Goal: Book appointment/travel/reservation

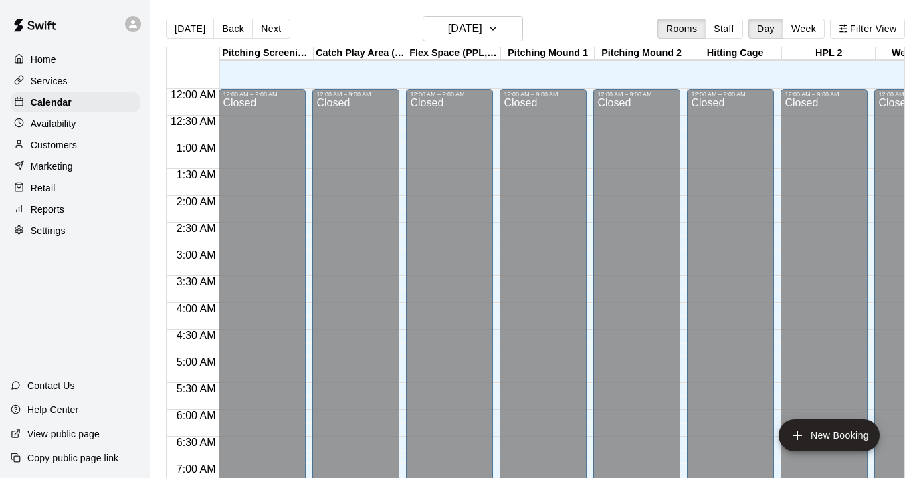
scroll to position [748, 0]
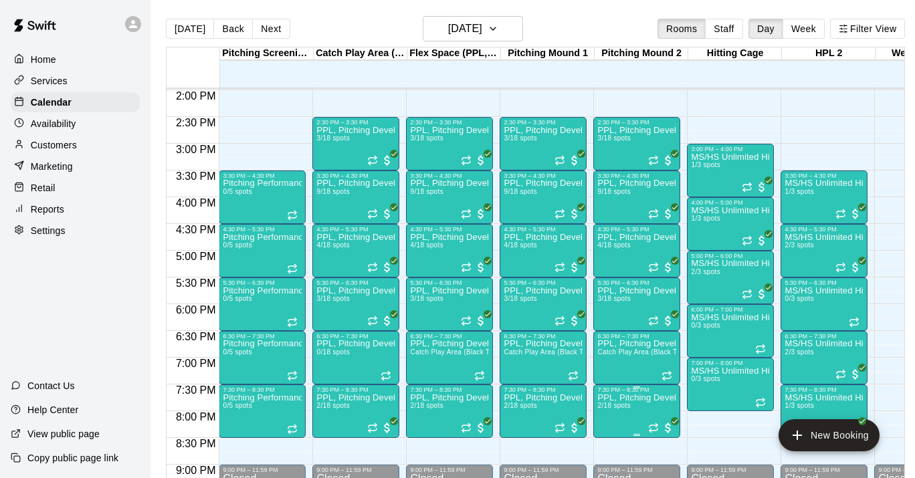
click at [627, 409] on span "2/18 spots" at bounding box center [613, 405] width 33 height 7
click at [611, 389] on icon "edit" at bounding box center [611, 391] width 12 height 12
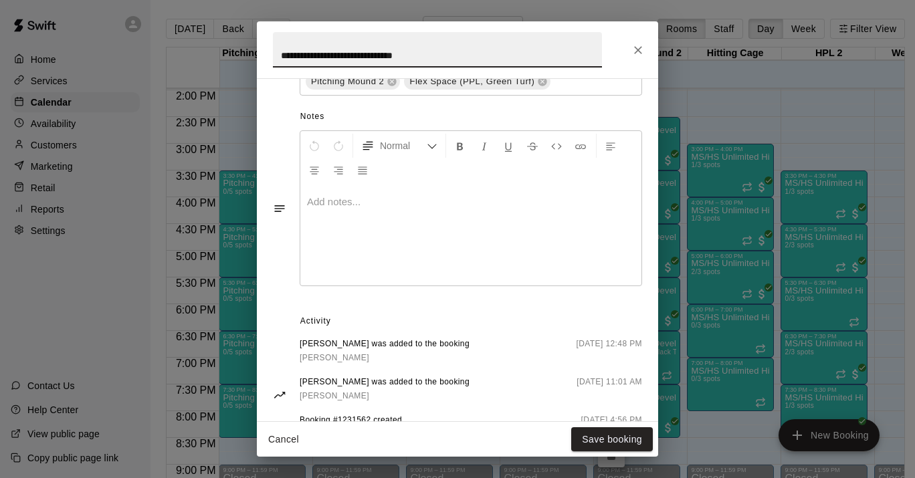
scroll to position [561, 0]
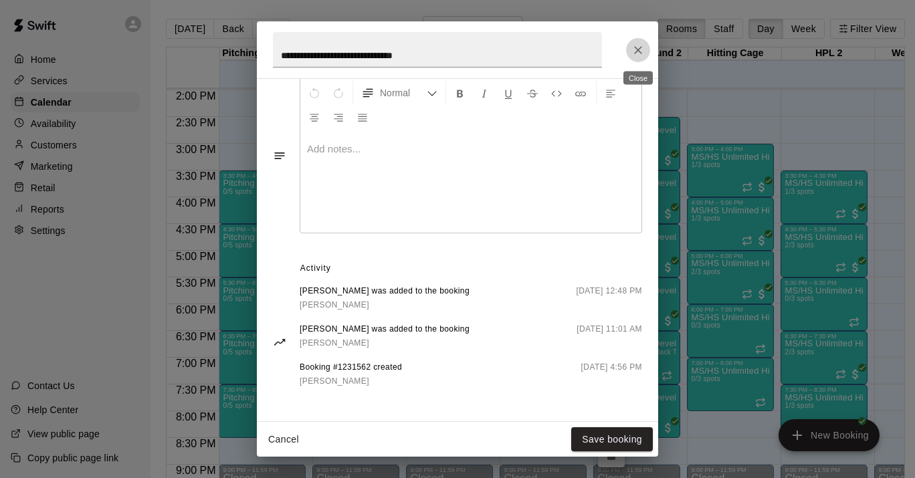
click at [640, 45] on icon "Close" at bounding box center [638, 49] width 13 height 13
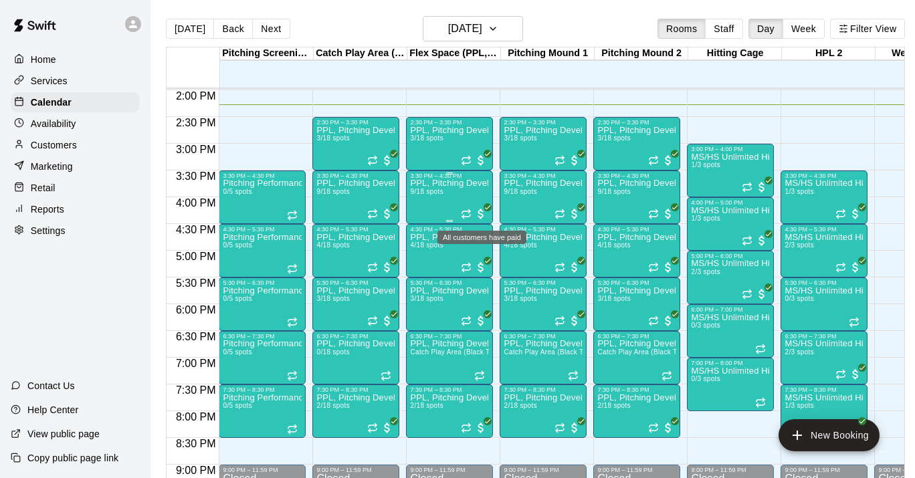
click at [481, 216] on span "All customers have paid" at bounding box center [480, 213] width 13 height 13
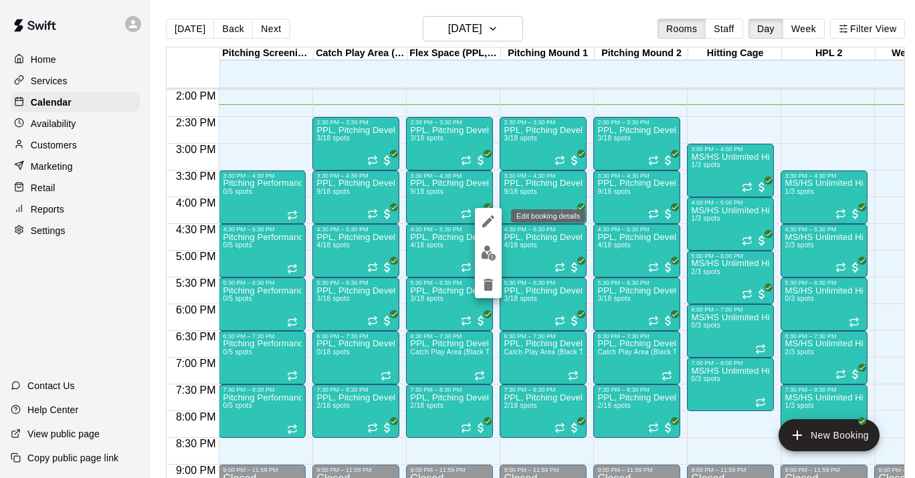
click at [486, 225] on icon "edit" at bounding box center [488, 221] width 16 height 16
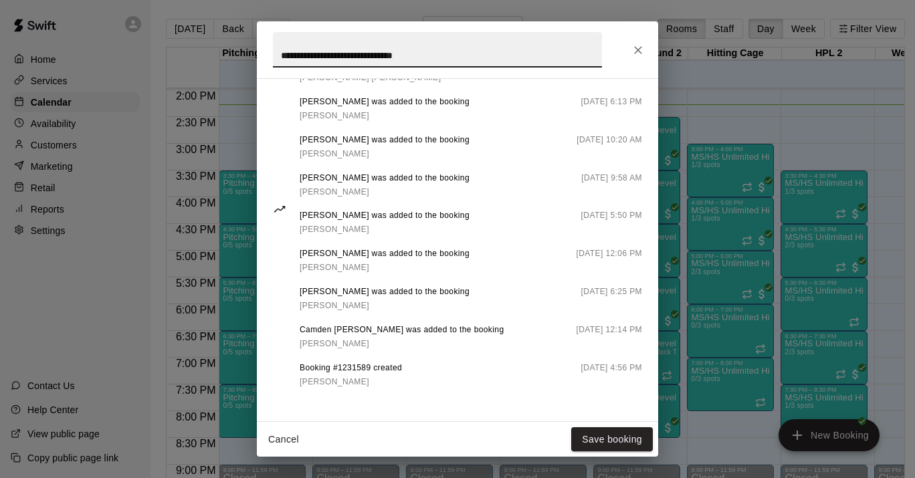
scroll to position [827, 0]
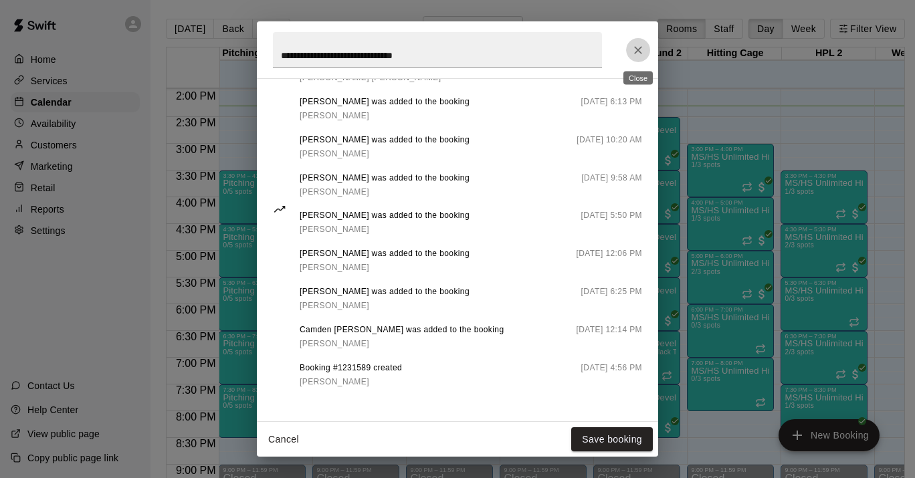
click at [636, 47] on icon "Close" at bounding box center [638, 49] width 13 height 13
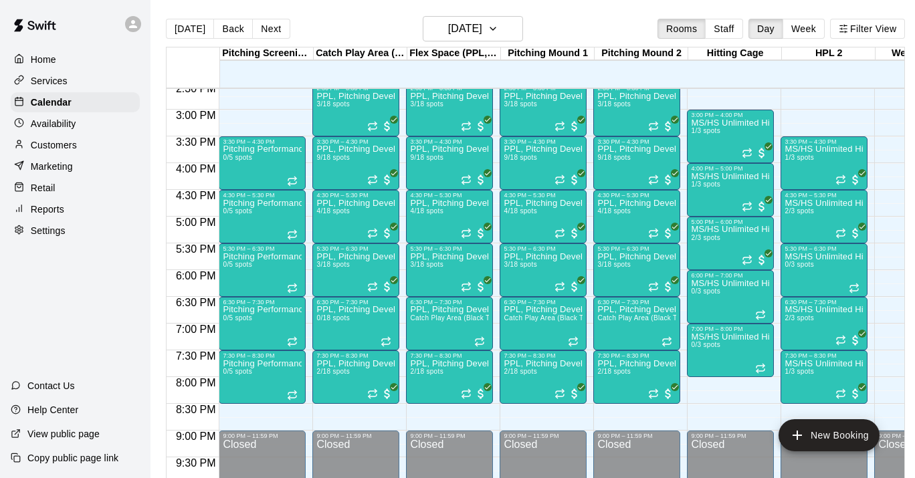
scroll to position [781, 0]
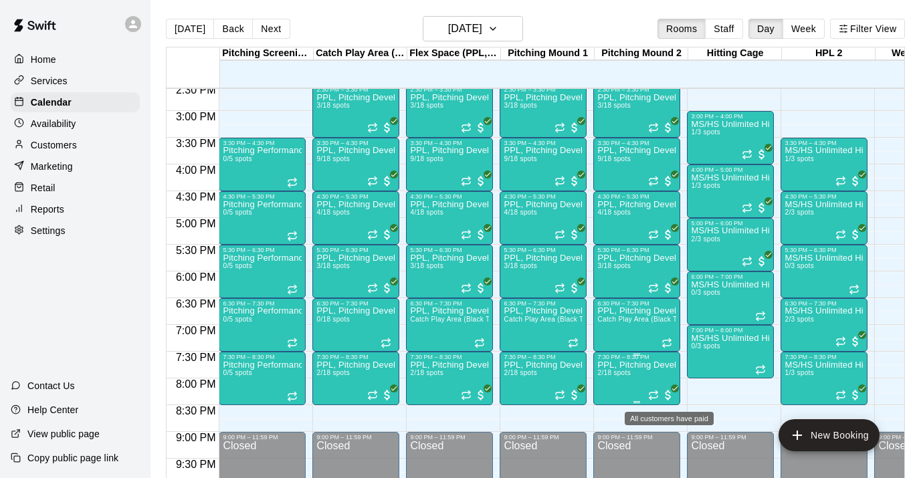
click at [667, 392] on span "All customers have paid" at bounding box center [668, 395] width 13 height 13
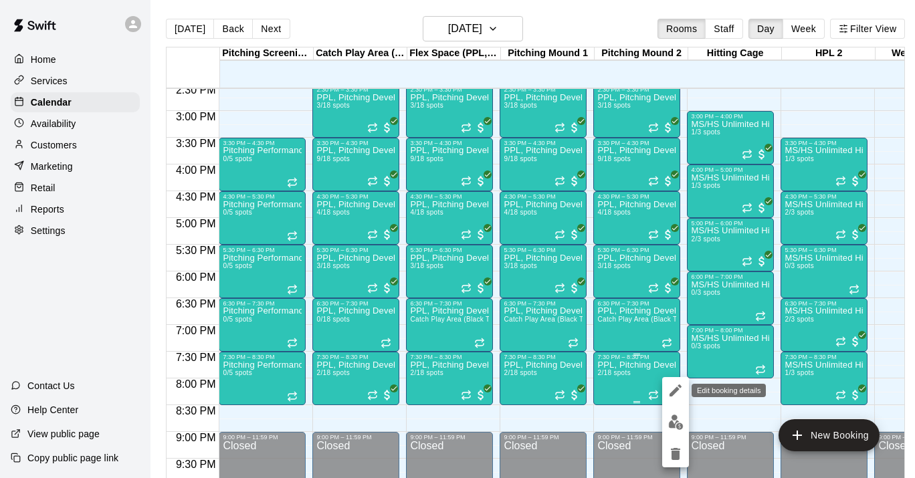
click at [668, 392] on icon "edit" at bounding box center [676, 391] width 16 height 16
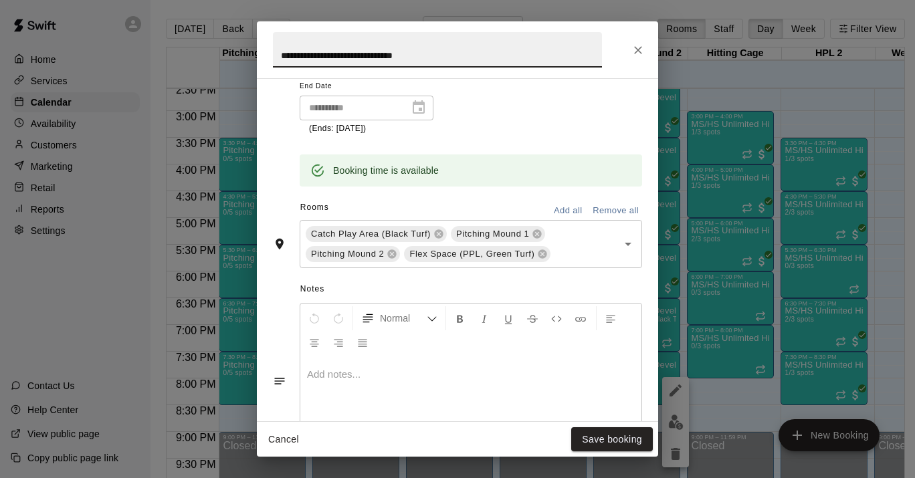
scroll to position [516, 0]
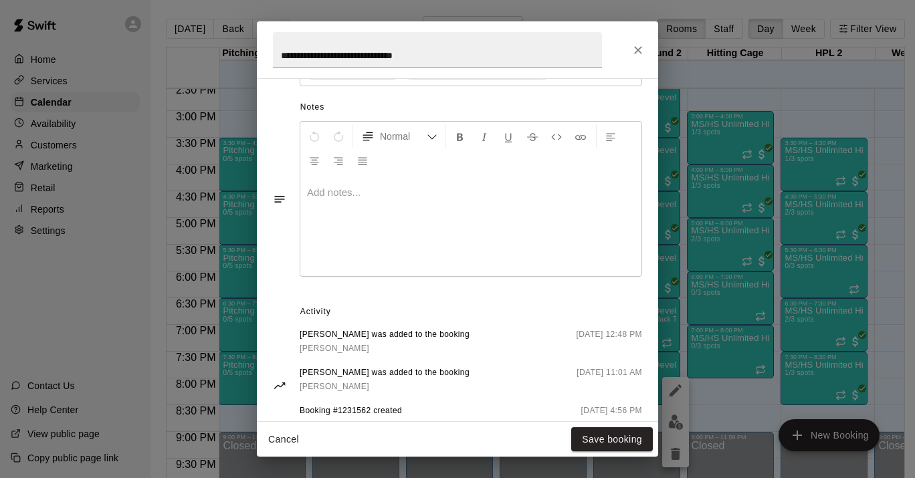
click at [120, 298] on div "**********" at bounding box center [457, 239] width 915 height 478
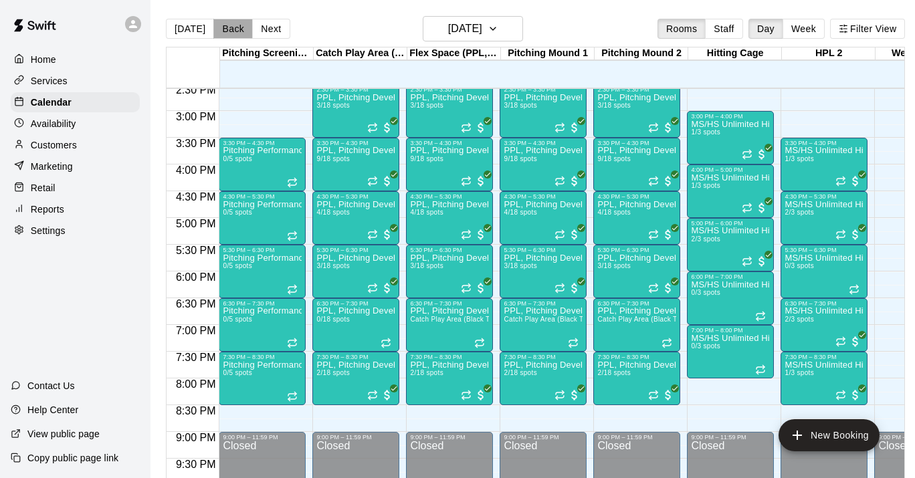
click at [227, 29] on button "Back" at bounding box center [232, 29] width 39 height 20
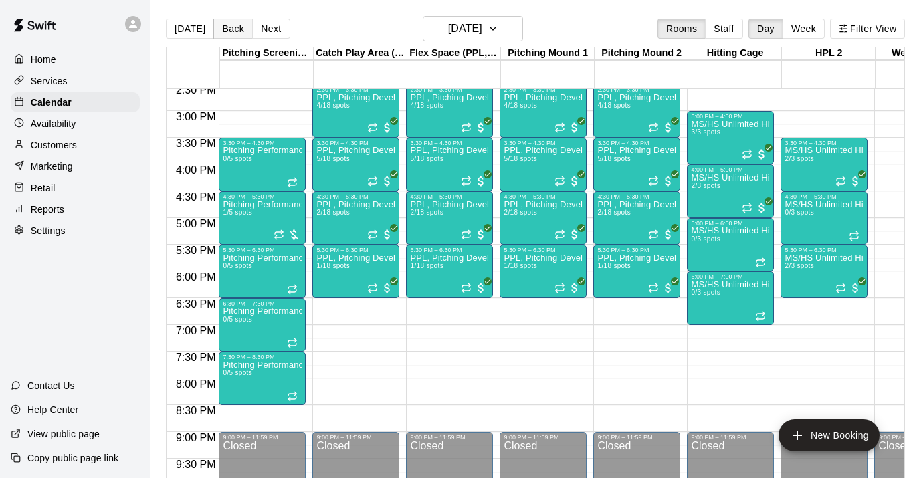
click at [227, 29] on button "Back" at bounding box center [232, 29] width 39 height 20
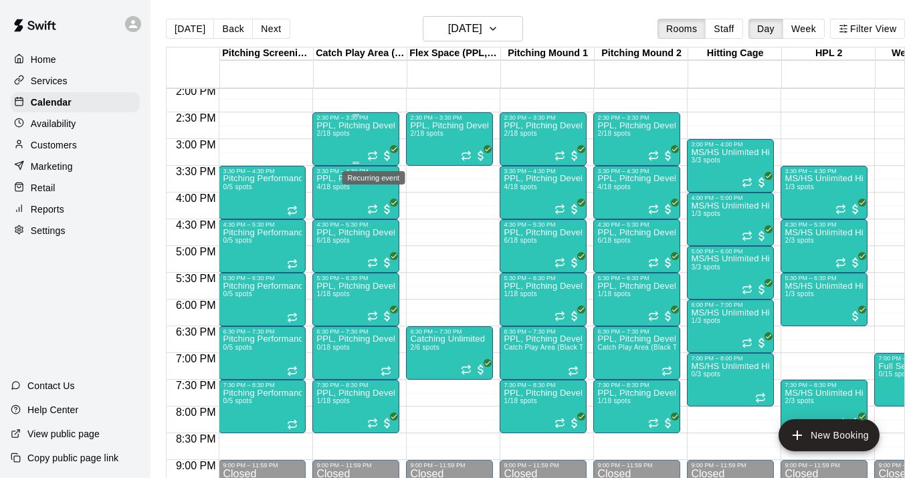
scroll to position [742, 0]
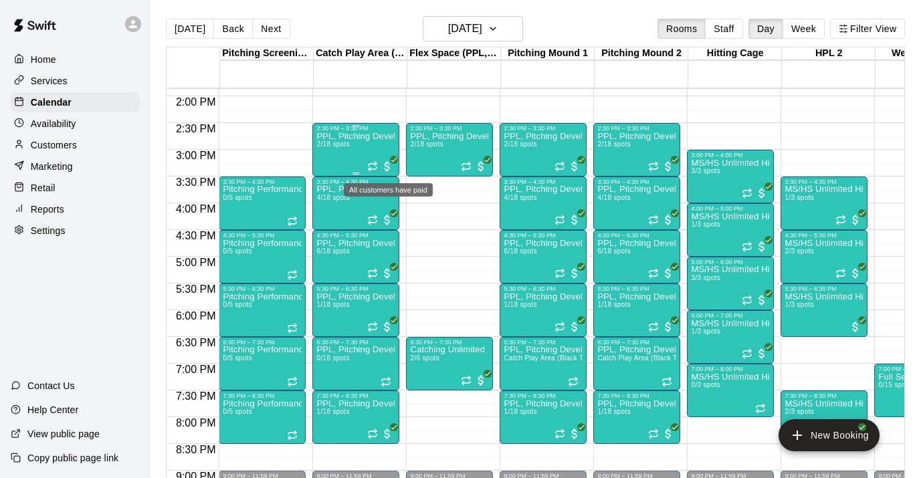
click at [390, 167] on span "All customers have paid" at bounding box center [387, 166] width 13 height 13
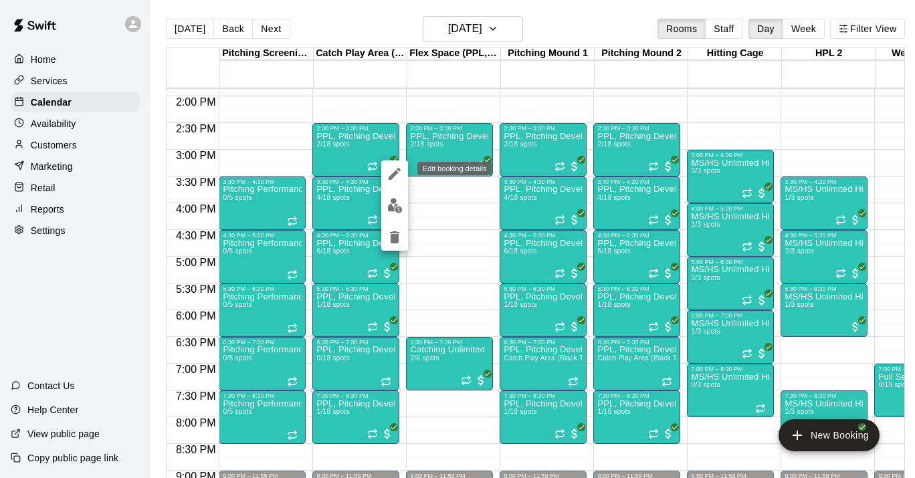
click at [389, 177] on icon "edit" at bounding box center [395, 174] width 12 height 12
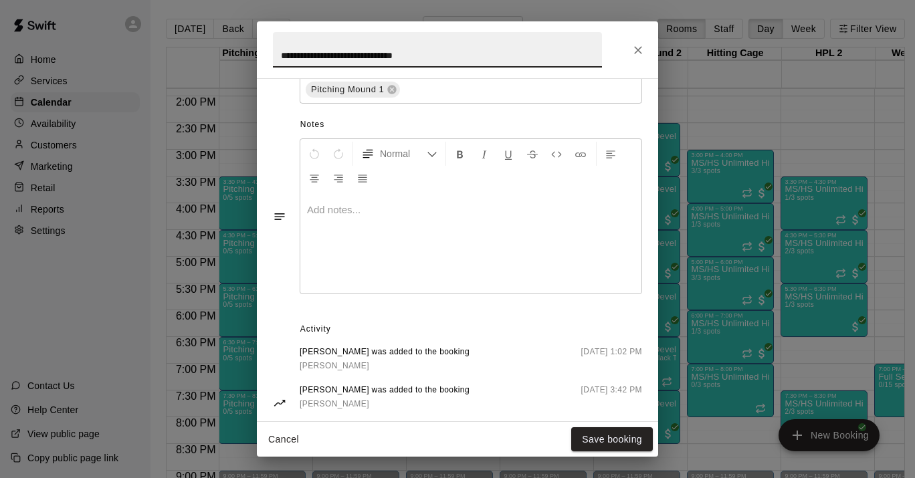
scroll to position [581, 0]
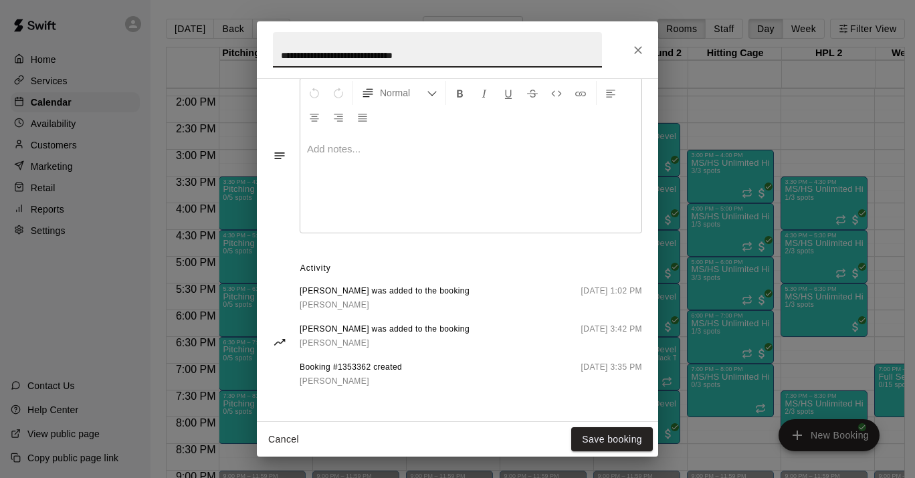
click at [724, 108] on div "**********" at bounding box center [457, 239] width 915 height 478
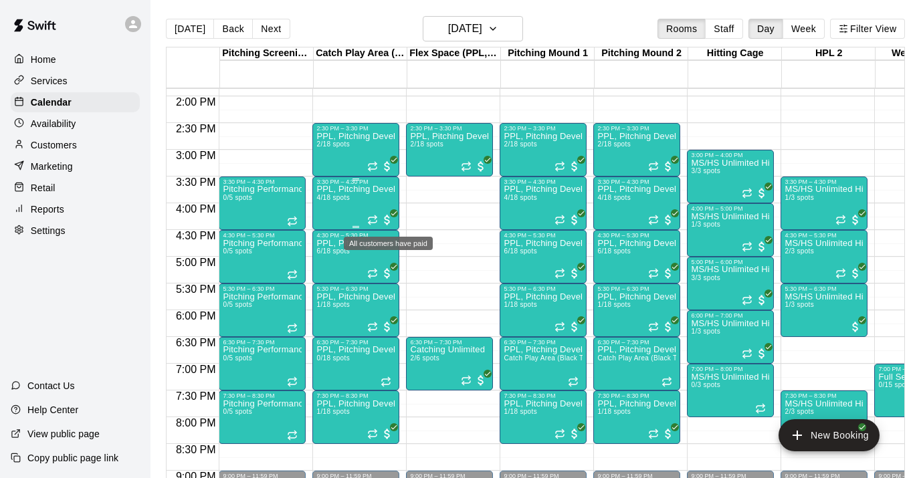
click at [390, 219] on span "All customers have paid" at bounding box center [387, 219] width 13 height 13
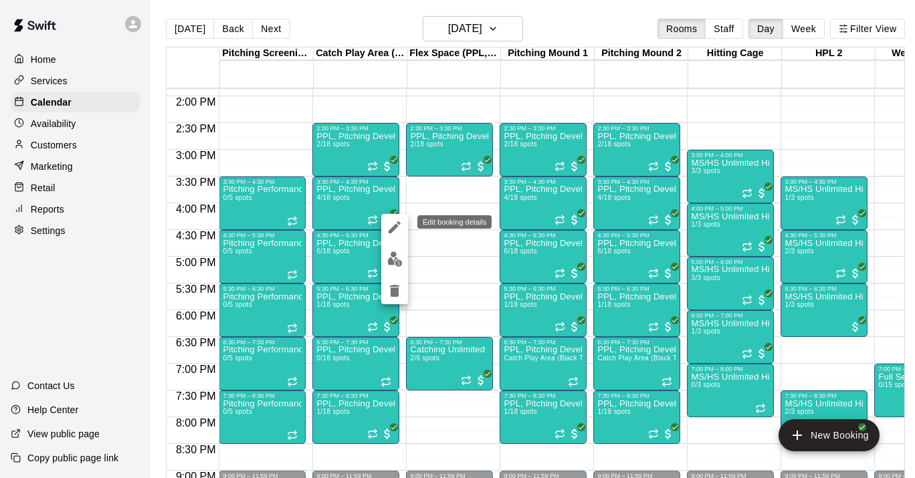
click at [390, 230] on icon "edit" at bounding box center [395, 227] width 12 height 12
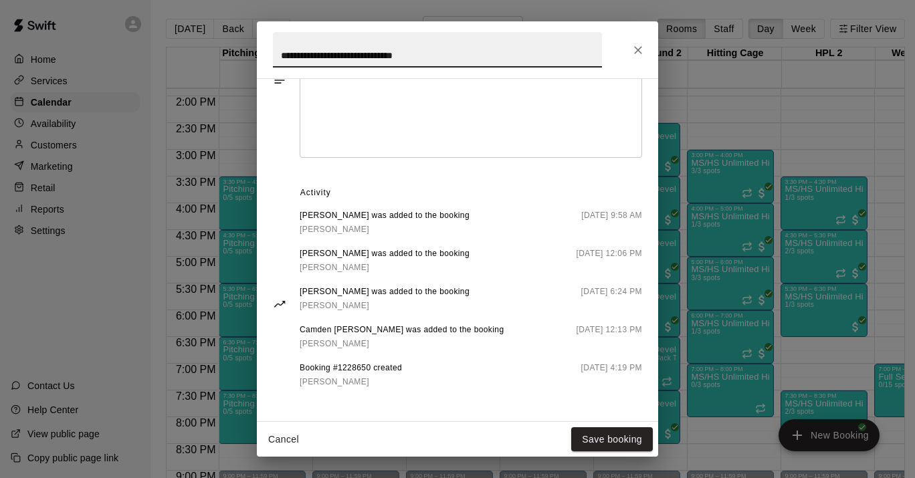
scroll to position [637, 0]
click at [720, 96] on div "**********" at bounding box center [457, 239] width 915 height 478
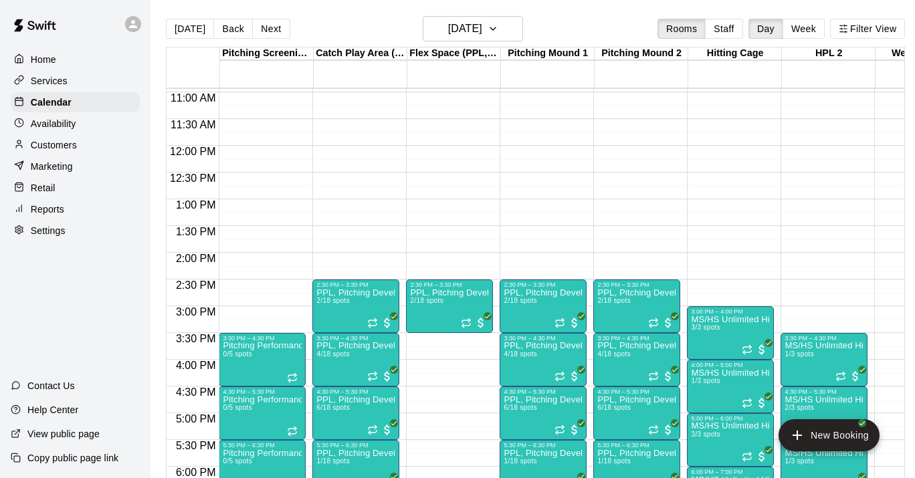
scroll to position [579, 0]
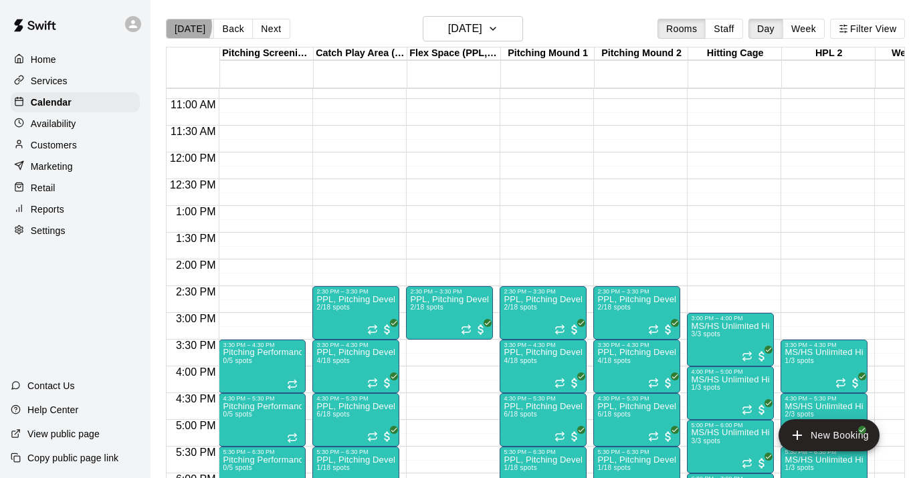
click at [183, 26] on button "[DATE]" at bounding box center [190, 29] width 48 height 20
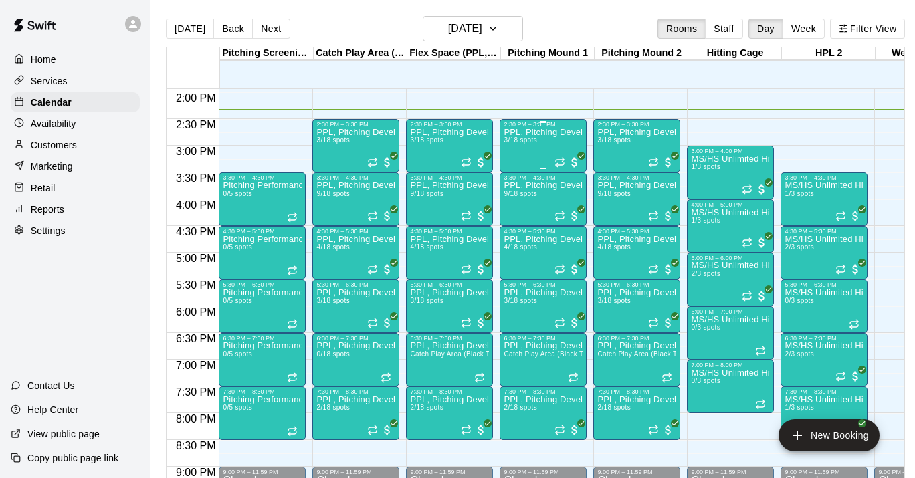
scroll to position [718, 0]
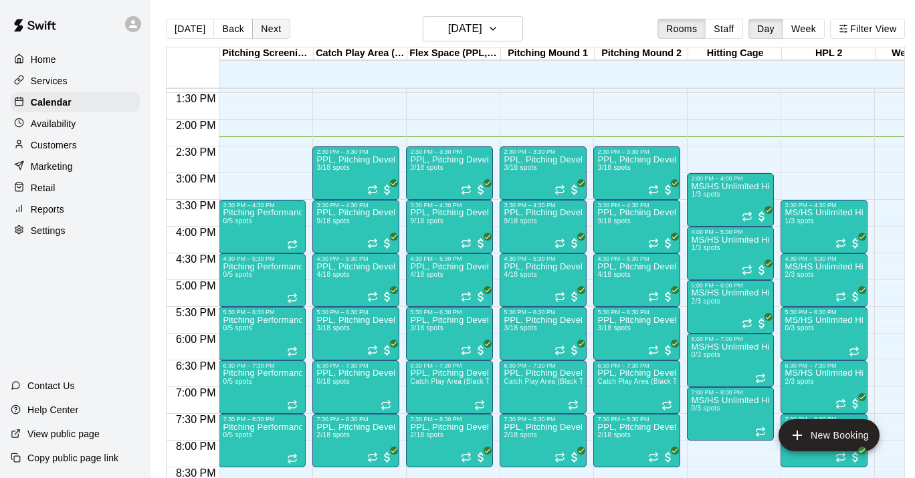
click at [273, 26] on button "Next" at bounding box center [270, 29] width 37 height 20
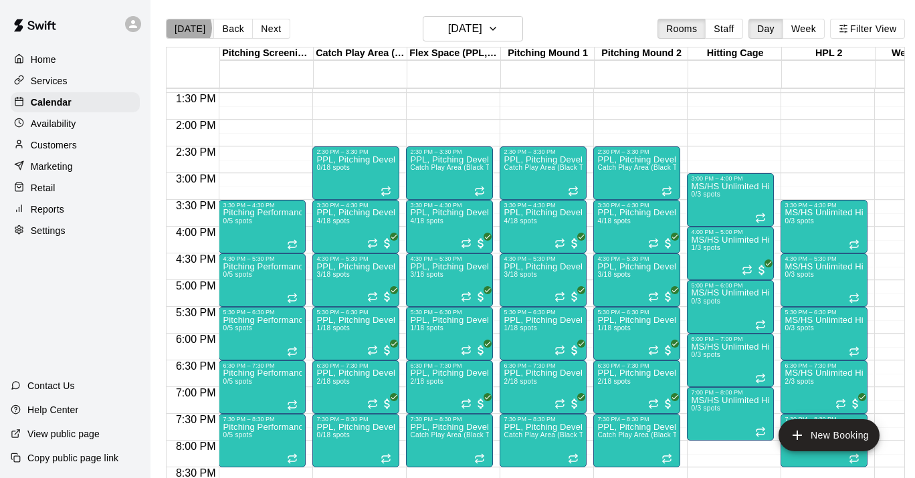
click at [187, 28] on button "[DATE]" at bounding box center [190, 29] width 48 height 20
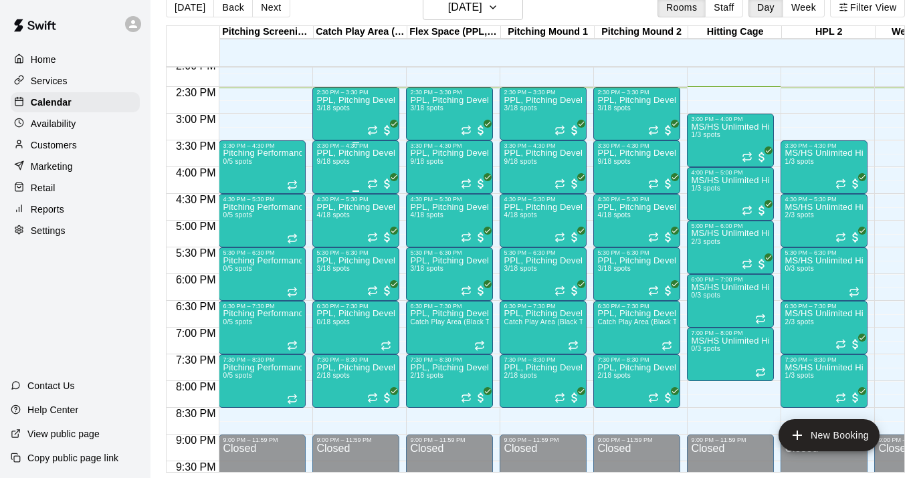
scroll to position [703, 0]
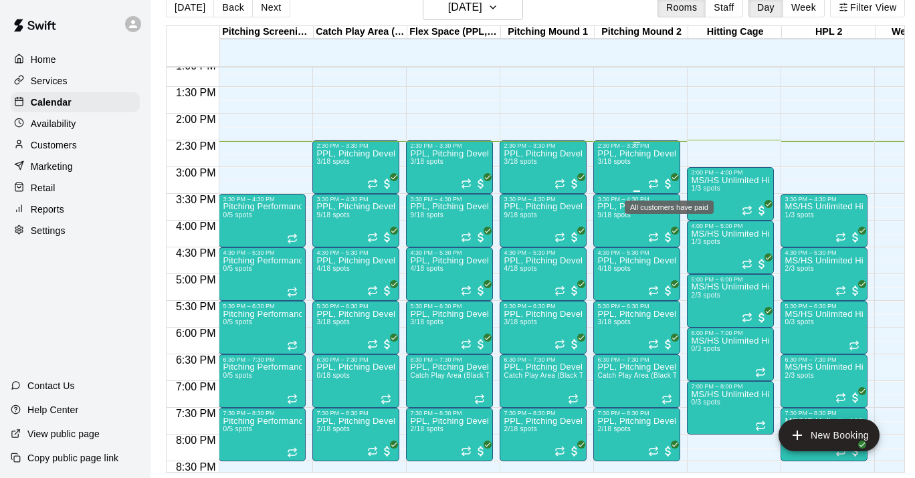
click at [670, 183] on span "All customers have paid" at bounding box center [668, 183] width 13 height 13
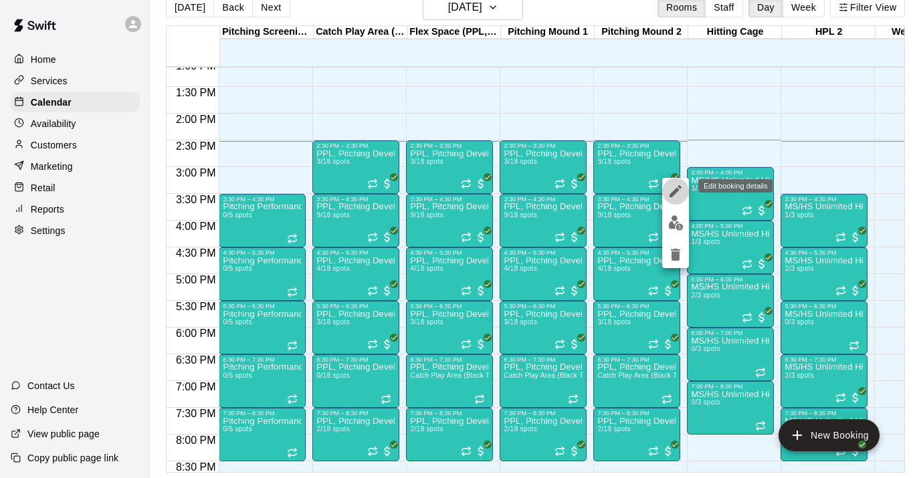
click at [669, 195] on icon "edit" at bounding box center [676, 191] width 16 height 16
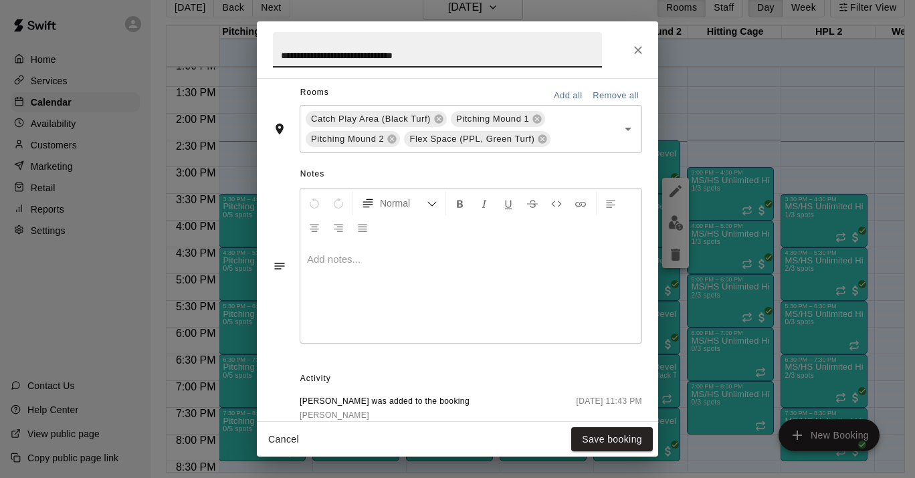
scroll to position [599, 0]
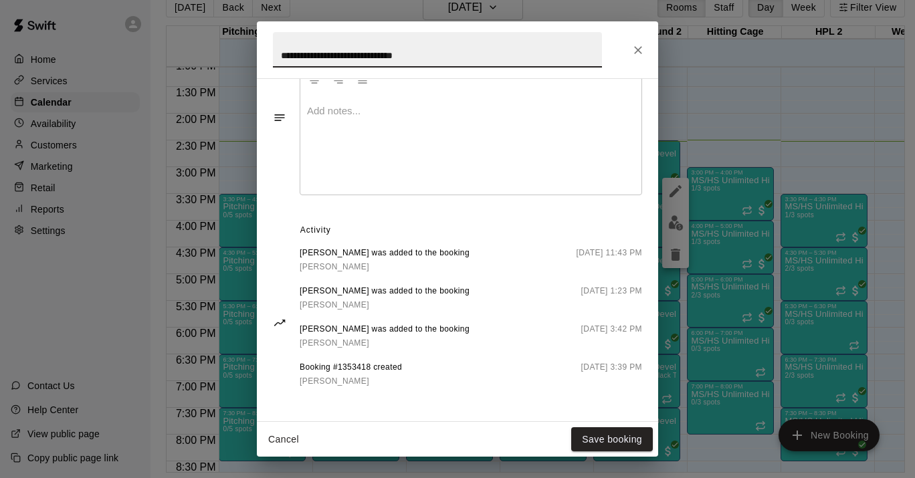
click at [634, 49] on icon "Close" at bounding box center [638, 49] width 13 height 13
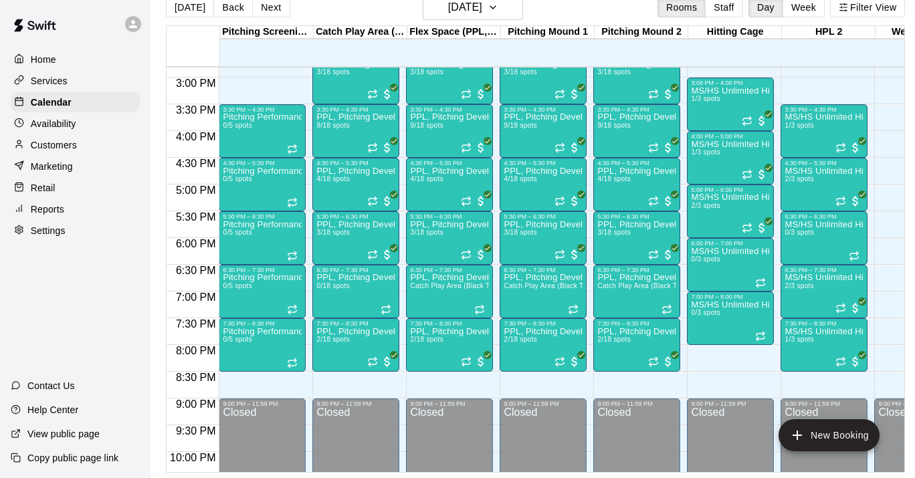
scroll to position [792, 0]
